Goal: Download file/media

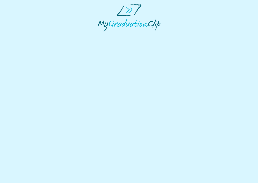
select select "**********"
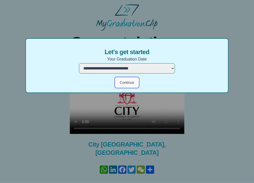
click at [134, 83] on button "Continue" at bounding box center [126, 83] width 23 height 10
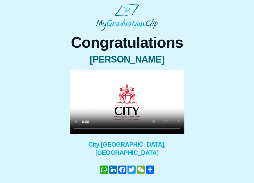
click at [150, 134] on video at bounding box center [127, 102] width 115 height 64
click at [207, 102] on div "Congratulations [PERSON_NAME] × Share your GraduationClip now! WhatsApp LinkedI…" at bounding box center [127, 116] width 246 height 170
click at [150, 118] on video at bounding box center [127, 102] width 115 height 64
click at [149, 117] on video at bounding box center [127, 102] width 115 height 64
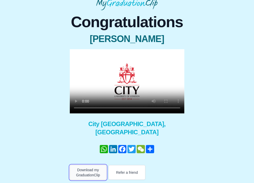
click at [91, 179] on button "Download my GraduationClip" at bounding box center [88, 172] width 37 height 15
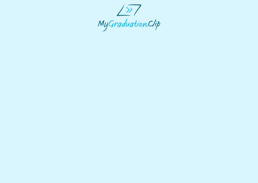
select select "**********"
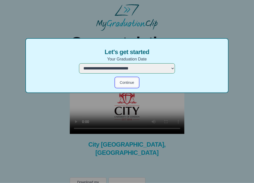
click at [124, 83] on button "Continue" at bounding box center [126, 83] width 23 height 10
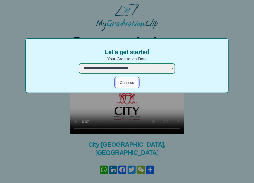
click at [123, 84] on button "Continue" at bounding box center [126, 83] width 23 height 10
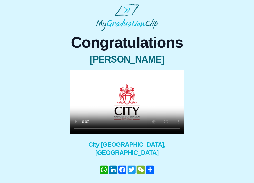
scroll to position [21, 0]
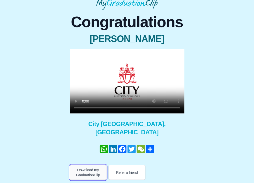
click at [92, 176] on button "Download my GraduationClip" at bounding box center [88, 172] width 37 height 15
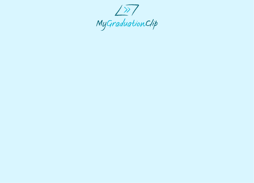
select select "**********"
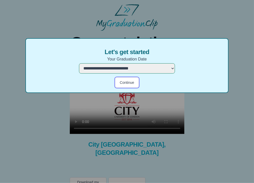
click at [132, 78] on button "Continue" at bounding box center [126, 83] width 23 height 10
click at [131, 87] on button "Continue" at bounding box center [126, 83] width 23 height 10
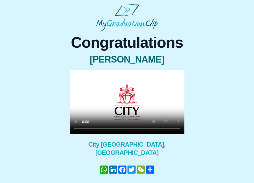
scroll to position [21, 0]
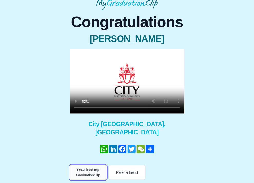
click at [104, 166] on button "Download my GraduationClip" at bounding box center [88, 172] width 37 height 15
drag, startPoint x: 212, startPoint y: 92, endPoint x: 198, endPoint y: 97, distance: 15.3
click at [212, 92] on div "Congratulations [PERSON_NAME] × Share your GraduationClip now! WhatsApp LinkedI…" at bounding box center [127, 95] width 246 height 170
click at [112, 94] on video at bounding box center [127, 81] width 115 height 64
